Goal: Task Accomplishment & Management: Manage account settings

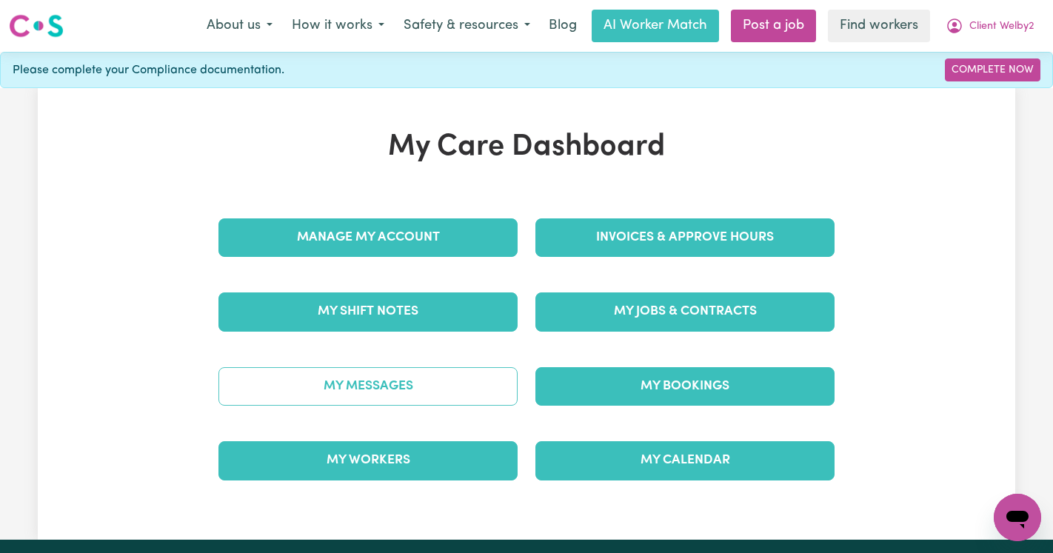
click at [401, 368] on link "My Messages" at bounding box center [367, 386] width 299 height 38
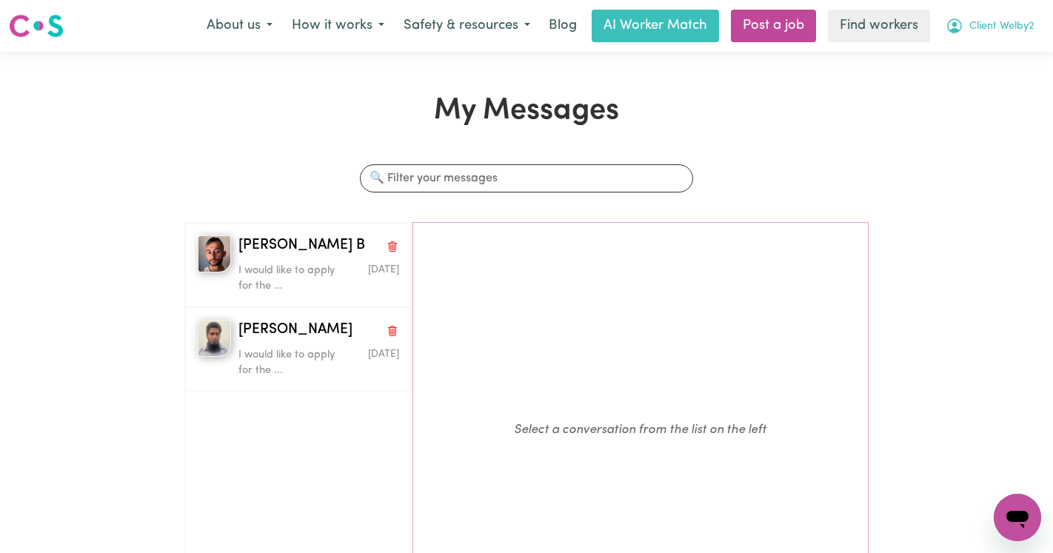
click at [1008, 20] on span "Client Welby2" at bounding box center [1001, 27] width 65 height 16
click at [984, 81] on link "Logout" at bounding box center [984, 85] width 117 height 28
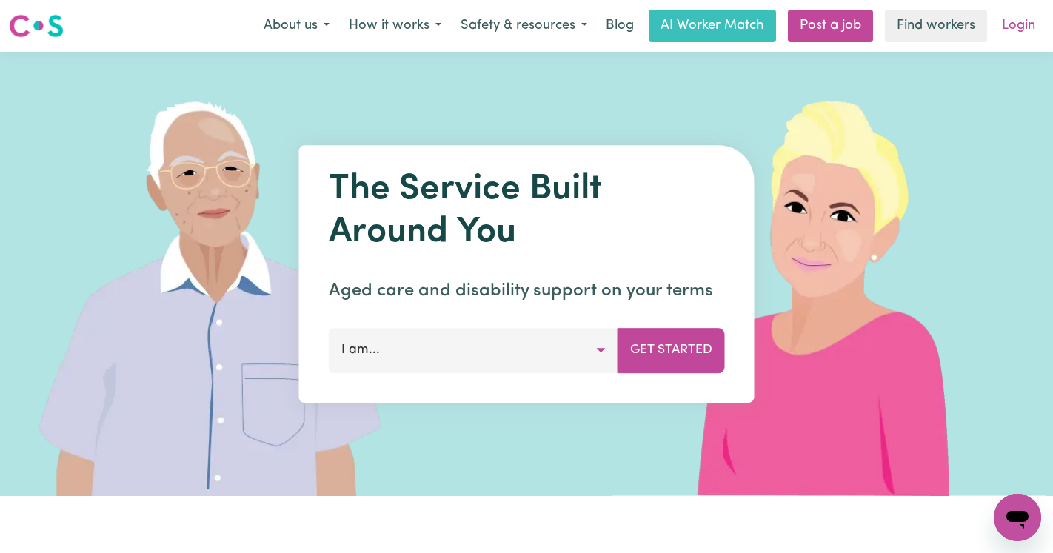
click at [1014, 24] on link "Login" at bounding box center [1018, 26] width 51 height 33
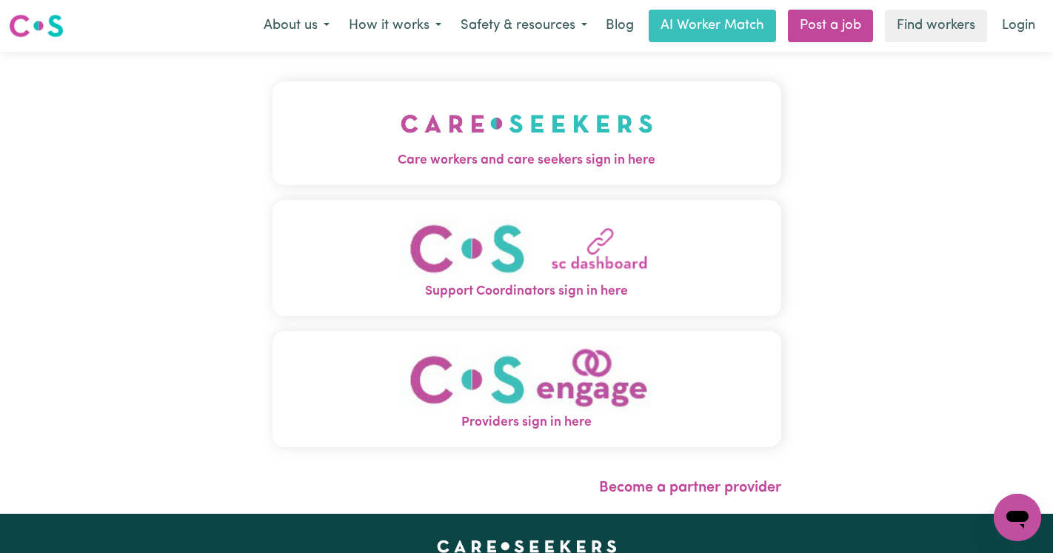
click at [448, 114] on img "Care workers and care seekers sign in here" at bounding box center [526, 123] width 252 height 55
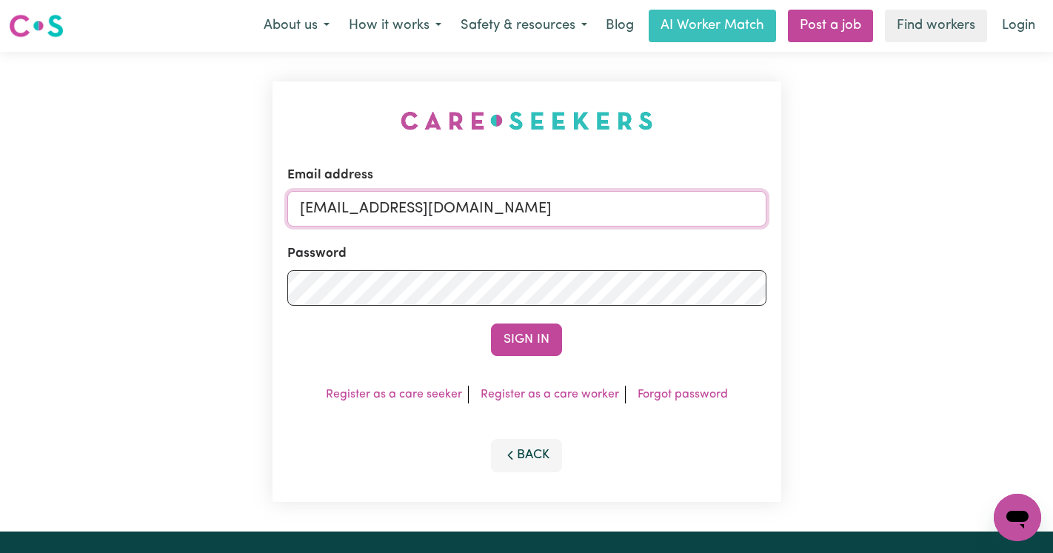
drag, startPoint x: 685, startPoint y: 212, endPoint x: 378, endPoint y: 214, distance: 306.5
click at [378, 214] on input "[EMAIL_ADDRESS][DOMAIN_NAME]" at bounding box center [526, 209] width 479 height 36
paste input "StMarysHCK"
type input "[EMAIL_ADDRESS][DOMAIN_NAME]"
click at [491, 324] on button "Sign In" at bounding box center [526, 340] width 71 height 33
